Goal: Information Seeking & Learning: Learn about a topic

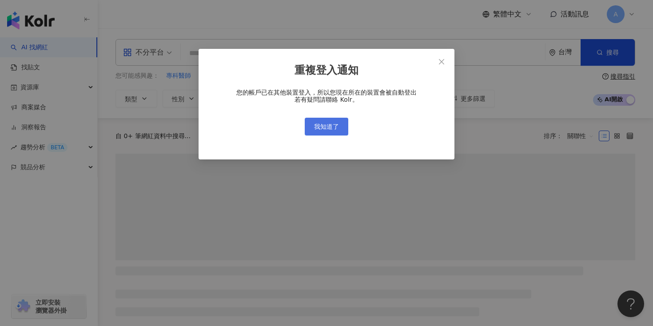
click at [325, 125] on span "我知道了" at bounding box center [326, 126] width 25 height 7
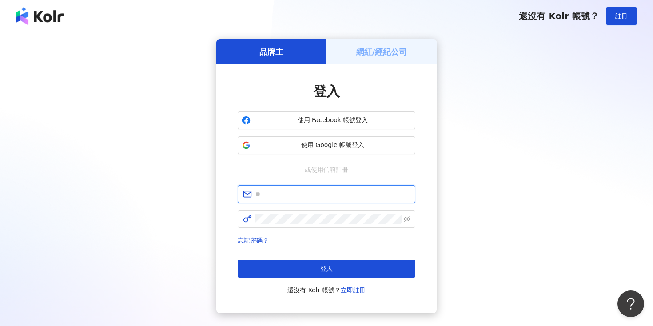
click at [334, 191] on input "text" at bounding box center [333, 194] width 155 height 10
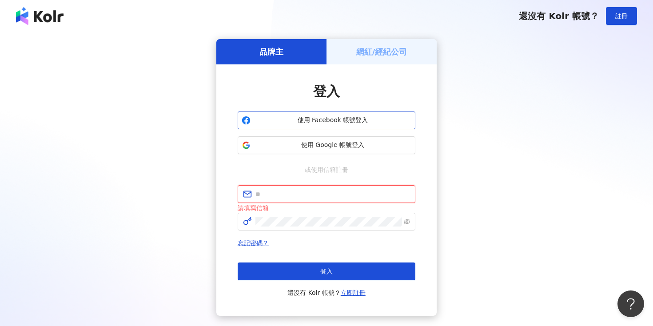
type input "**********"
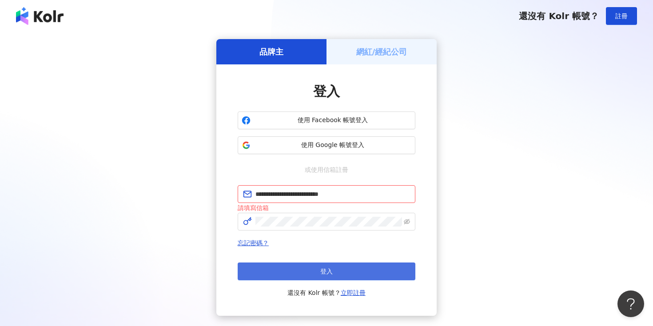
click at [336, 267] on button "登入" at bounding box center [327, 272] width 178 height 18
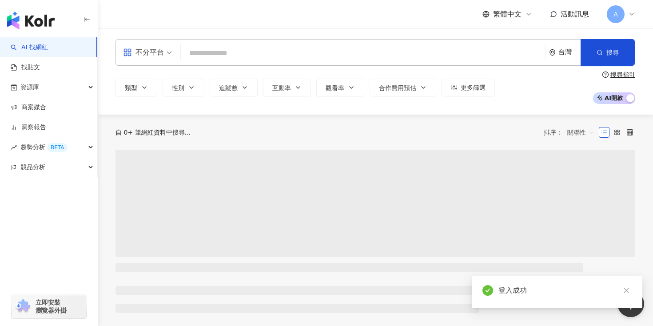
click at [323, 51] on input "search" at bounding box center [362, 53] width 357 height 17
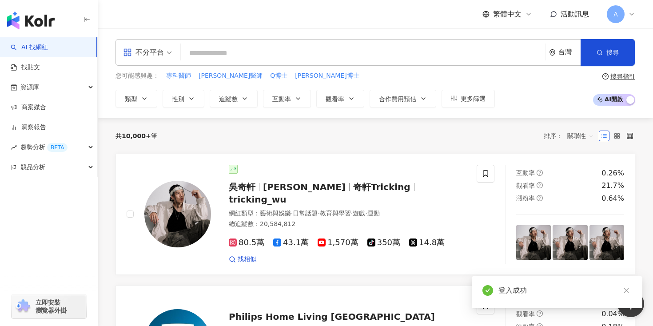
click at [323, 51] on input "search" at bounding box center [362, 53] width 357 height 17
type input "*"
type input "**"
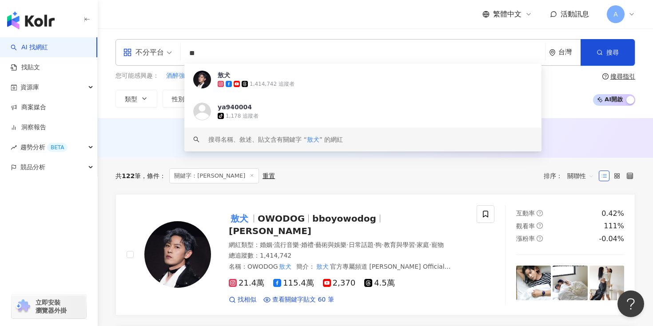
click at [387, 167] on div "共 122 筆 條件 ： 關鍵字：敖犬 重置 排序： 關聯性" at bounding box center [376, 176] width 520 height 36
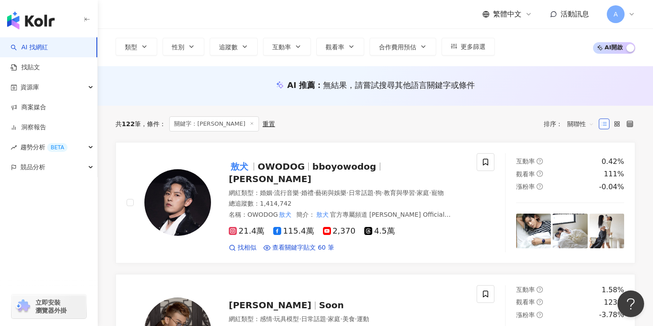
scroll to position [64, 0]
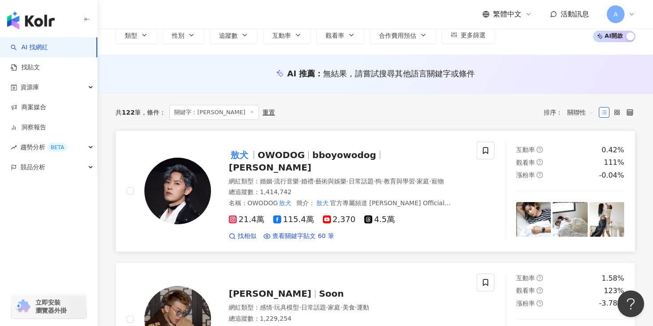
click at [364, 159] on span "bboyowodog" at bounding box center [344, 155] width 64 height 11
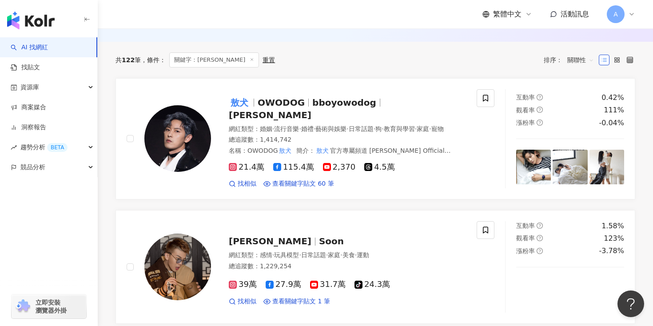
scroll to position [201, 0]
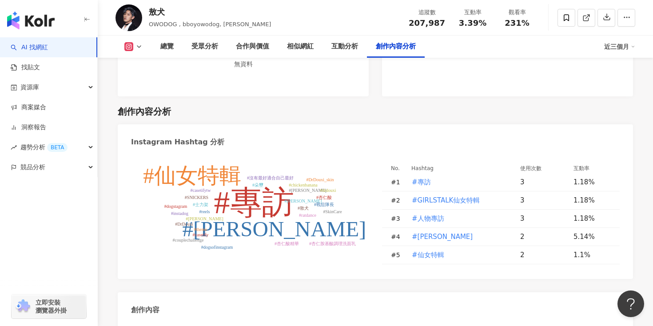
scroll to position [2321, 0]
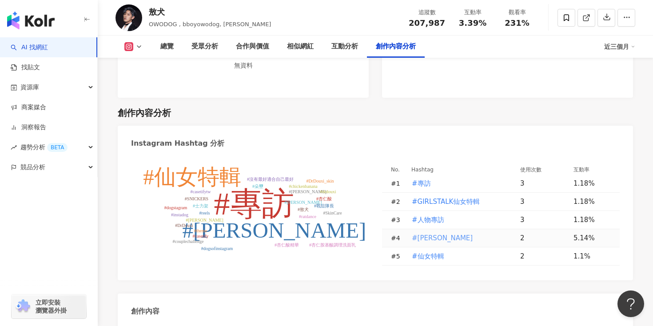
click at [435, 233] on span "#[PERSON_NAME]" at bounding box center [442, 238] width 61 height 10
type input "******"
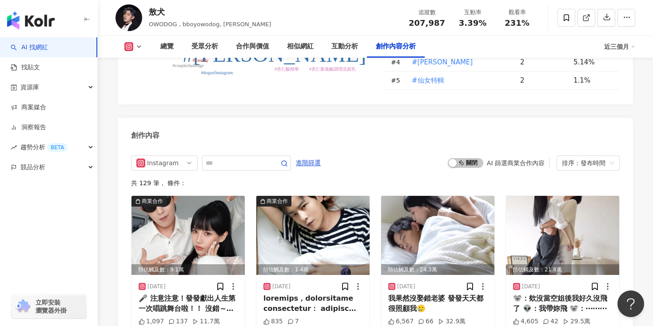
scroll to position [2583, 0]
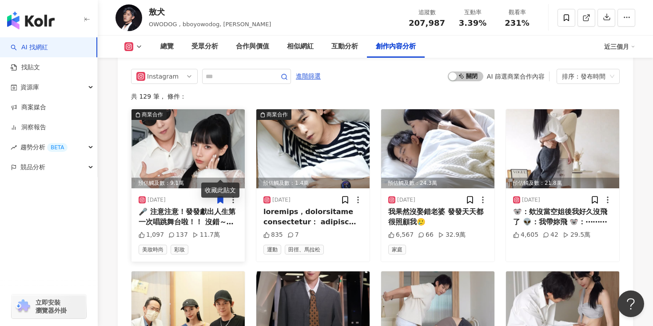
click at [191, 124] on img at bounding box center [188, 148] width 113 height 79
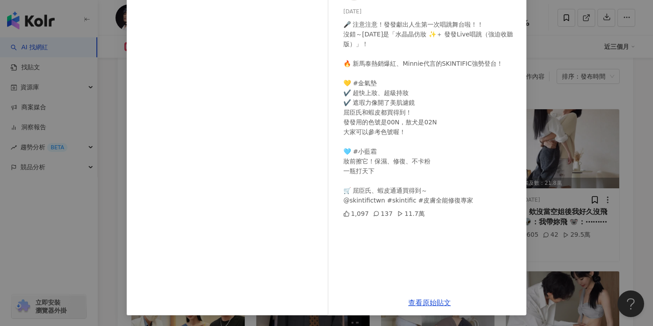
scroll to position [39, 0]
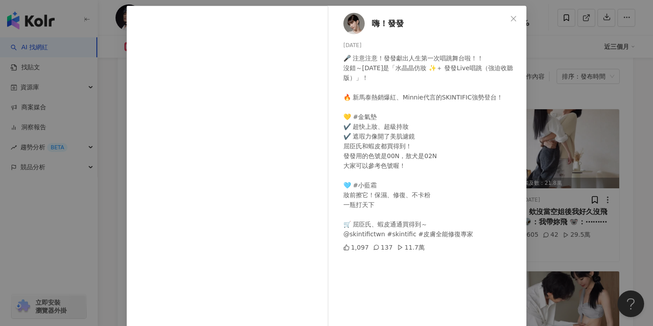
click at [576, 173] on div "嗨！發發 [DATE] 🎤 注意注意！發發獻出人生第一次唱跳舞台啦！！ 沒錯～[DATE]是「水晶晶仿妝 ✨＋ 發發Live唱跳（強迫收聽版）」！ 🔥 新馬泰…" at bounding box center [326, 163] width 653 height 326
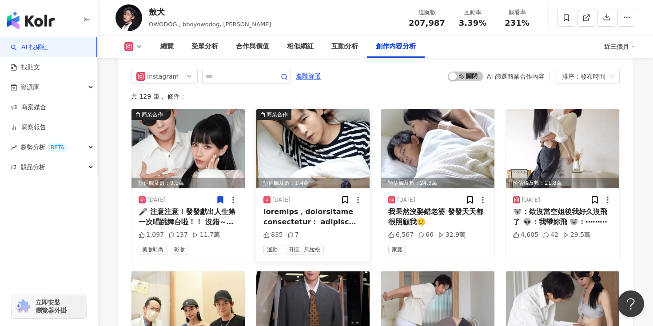
click at [311, 121] on img at bounding box center [312, 148] width 113 height 79
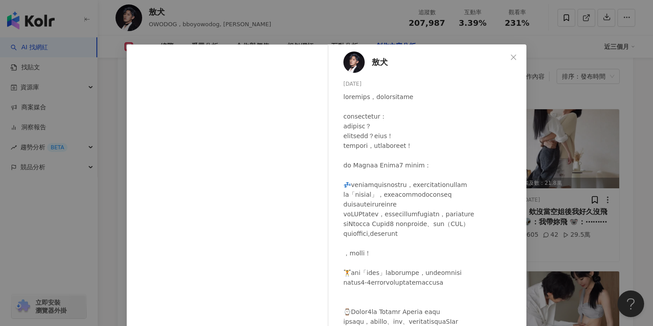
scroll to position [44, 0]
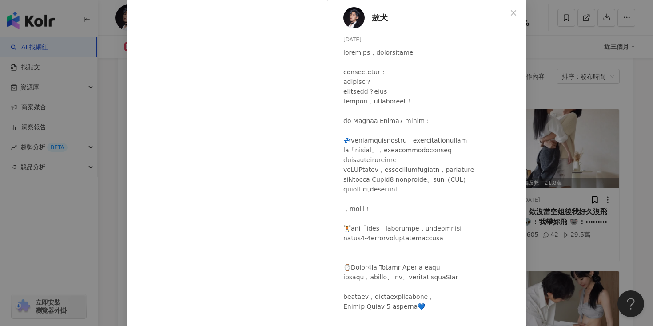
click at [530, 132] on div "敖犬 [DATE] 835 7 查看原始貼文" at bounding box center [326, 163] width 653 height 326
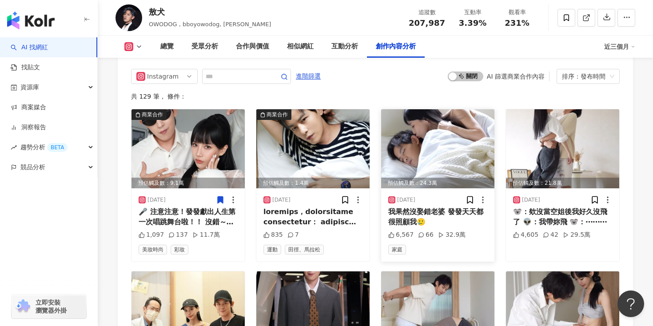
click at [424, 128] on img at bounding box center [437, 148] width 113 height 79
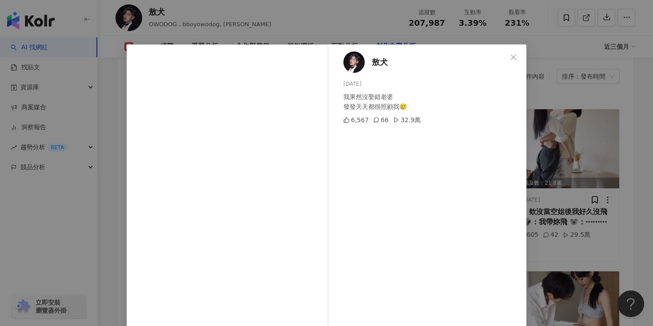
click at [553, 132] on div "敖犬 [DATE] 我果然沒娶錯老婆 發發天天都很照顧我🥲 6,567 66 32.9萬 查看原始貼文" at bounding box center [326, 163] width 653 height 326
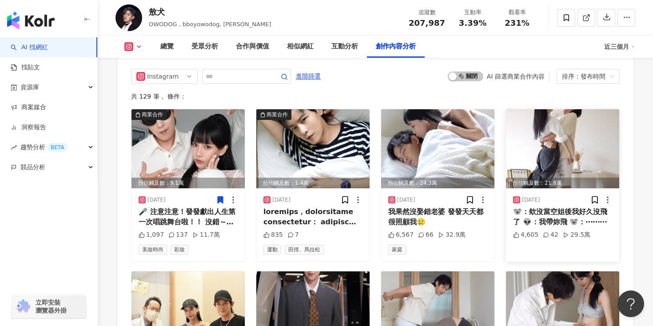
click at [569, 122] on img at bounding box center [562, 148] width 113 height 79
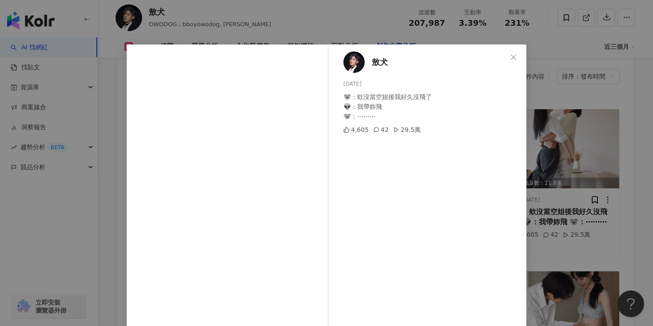
click at [569, 168] on div "敖犬 [DATE] 🐨：欸沒當空姐後我好久沒飛了 👽：我帶妳飛 🐨：⋯⋯⋯ 4,605 42 29.5萬 查看原始貼文" at bounding box center [326, 163] width 653 height 326
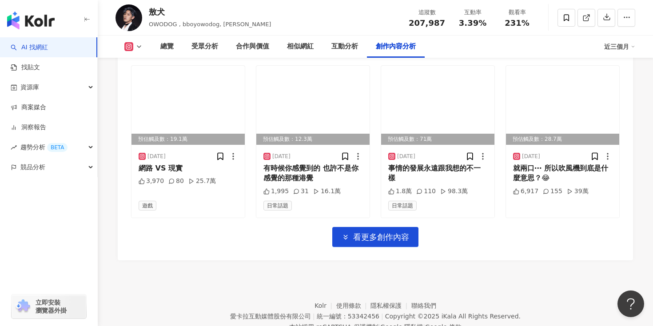
scroll to position [2957, 0]
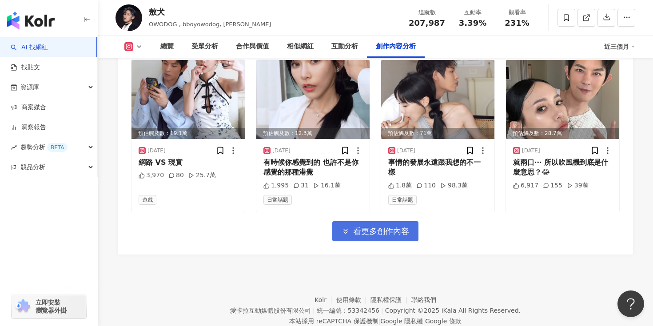
click at [371, 227] on span "看更多創作內容" at bounding box center [381, 232] width 56 height 10
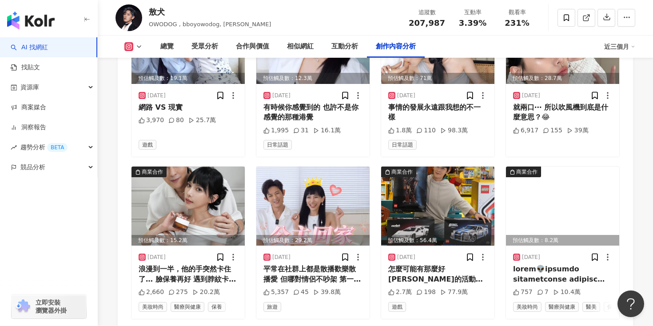
scroll to position [3029, 0]
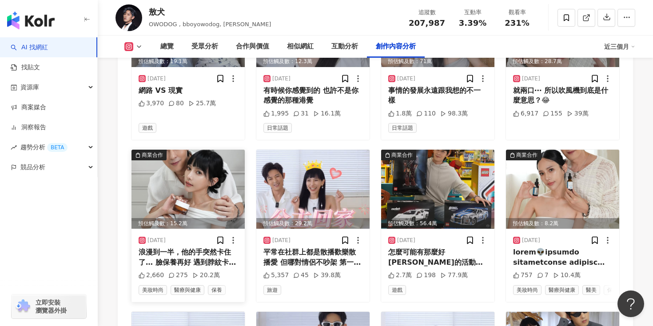
click at [183, 159] on img at bounding box center [188, 189] width 113 height 79
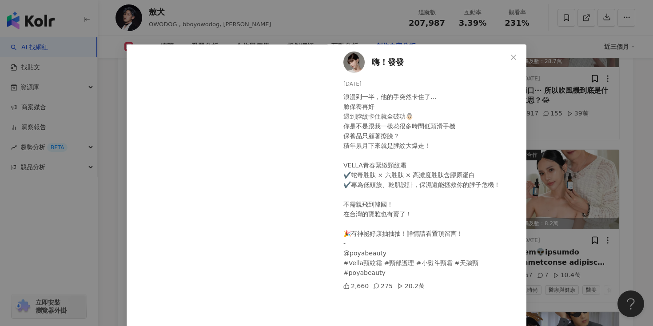
scroll to position [28, 0]
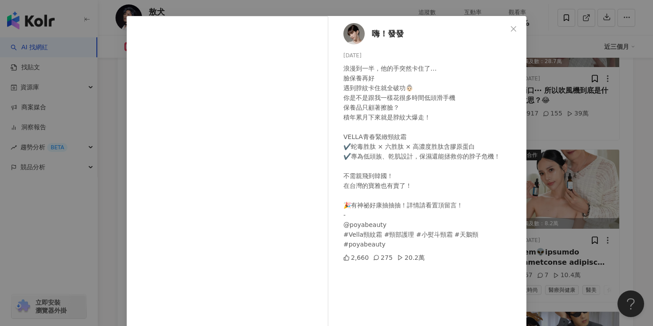
click at [587, 154] on div "嗨！發發 [DATE] 浪漫到一半，他的手突然卡住了… 臉保養再好 遇到脖紋卡住就全破功👵🏻 你是不是跟我一樣花很多時間低頭滑手機 保養品只顧著擦臉？ 積年累…" at bounding box center [326, 163] width 653 height 326
